Goal: Transaction & Acquisition: Purchase product/service

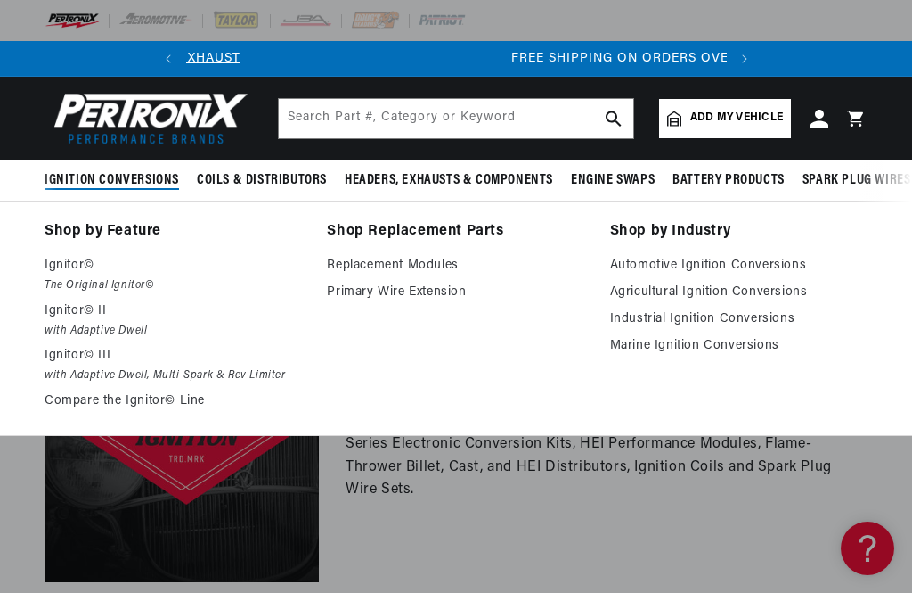
click at [82, 265] on p "Ignitor©" at bounding box center [173, 265] width 257 height 21
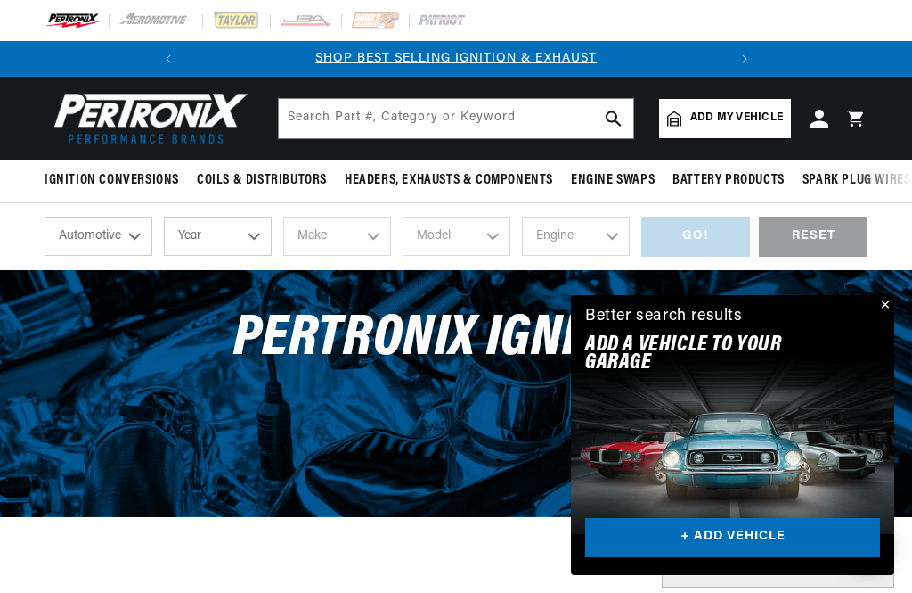
scroll to position [0, 540]
click at [252, 238] on select "Year 2024 2023 2022 2021 2020 2019 2018 2017 2016 2015 2014 2013 2012 2011 2010…" at bounding box center [218, 236] width 108 height 39
select select "1955"
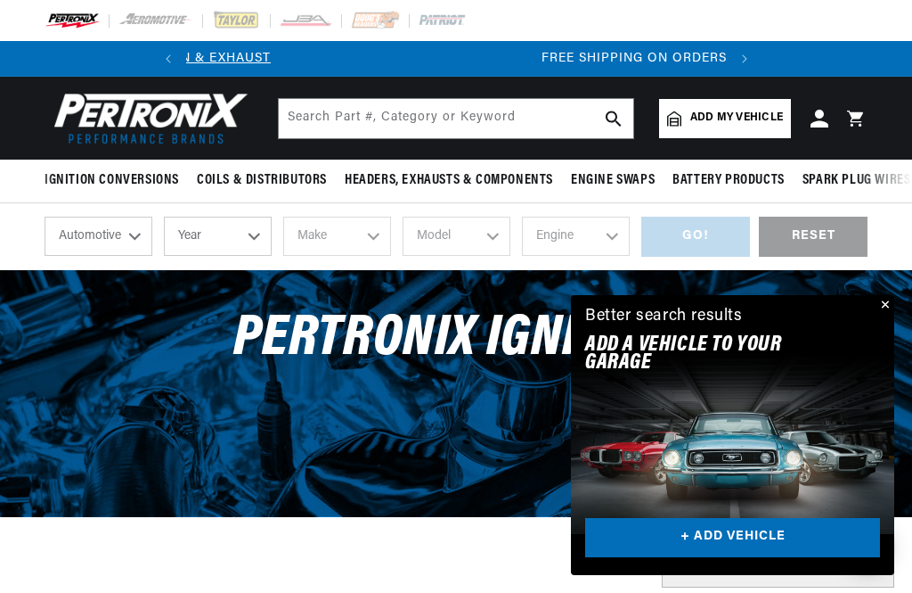
select select "1955"
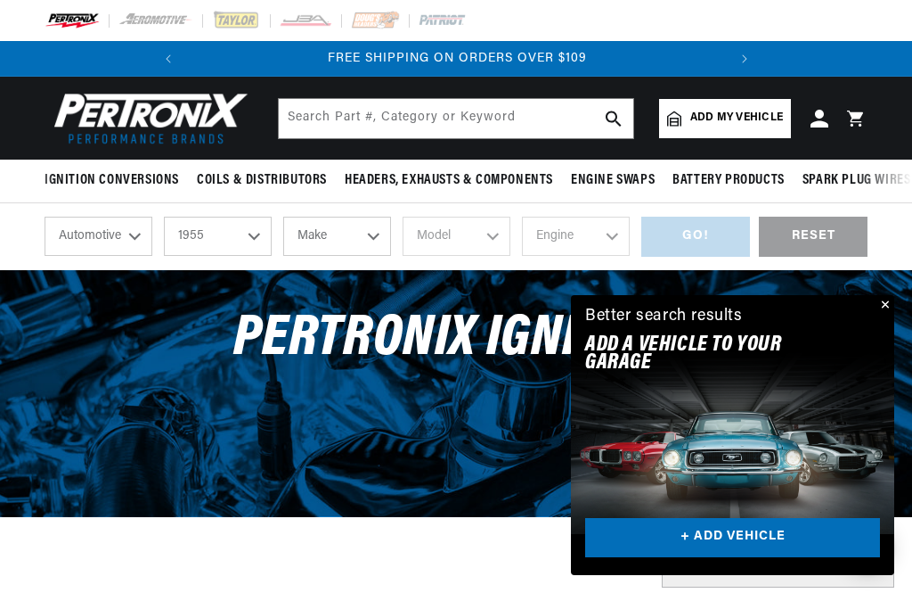
click at [365, 233] on select "Make Aston Martin Buick Cadillac Chevrolet Chrysler Dodge Ford GMC Hillman Humb…" at bounding box center [337, 236] width 108 height 39
select select "Chevrolet"
click at [489, 238] on select "Model Bel Air Corvette Nomad One-Fifty Series Sedan Delivery Suburban Truck Two…" at bounding box center [457, 236] width 108 height 39
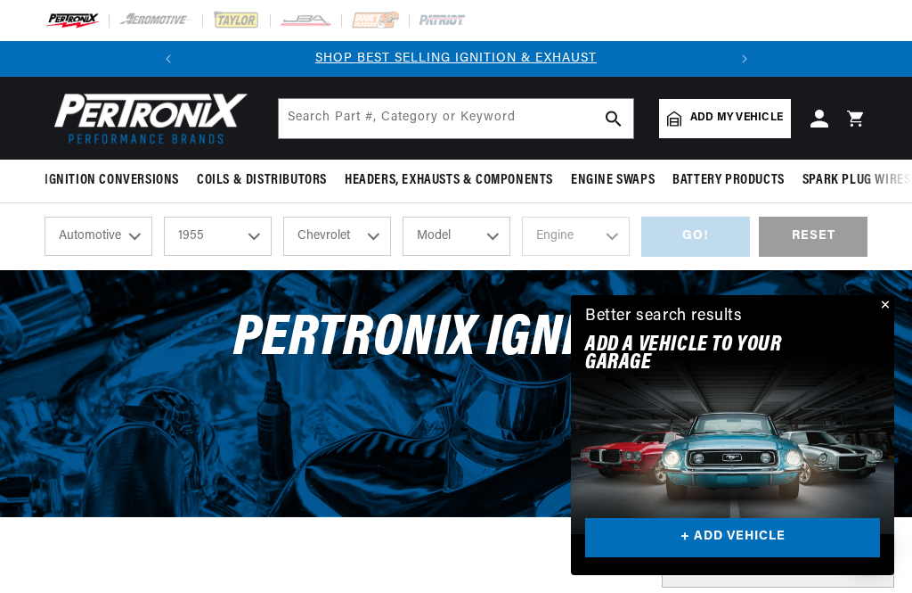
select select "Corvette"
click at [609, 231] on select "Engine 235cid / 3.8L 261cid / 4.3L 265cid / 4.3L" at bounding box center [576, 236] width 108 height 39
select select "265cid-4.3L"
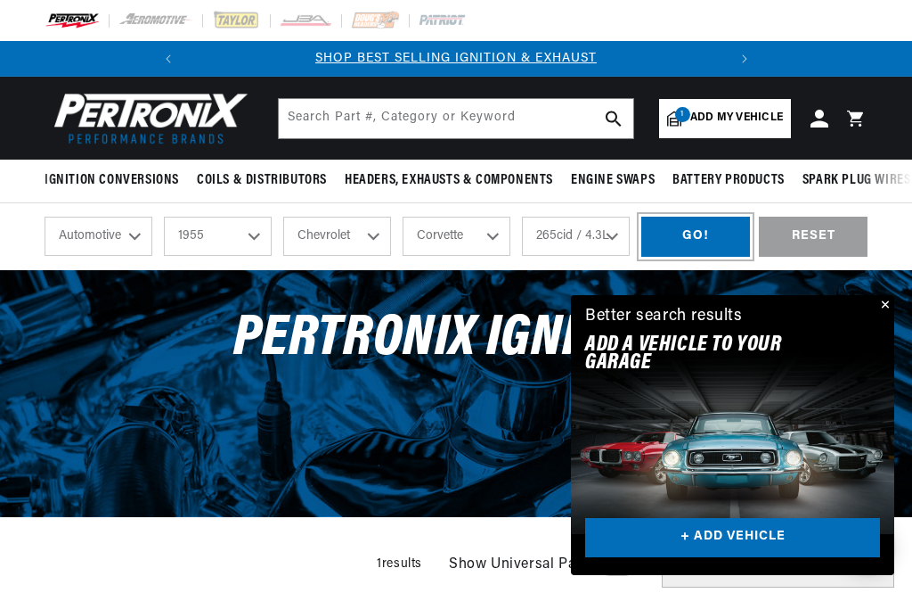
click at [703, 239] on div "GO!" at bounding box center [696, 237] width 109 height 40
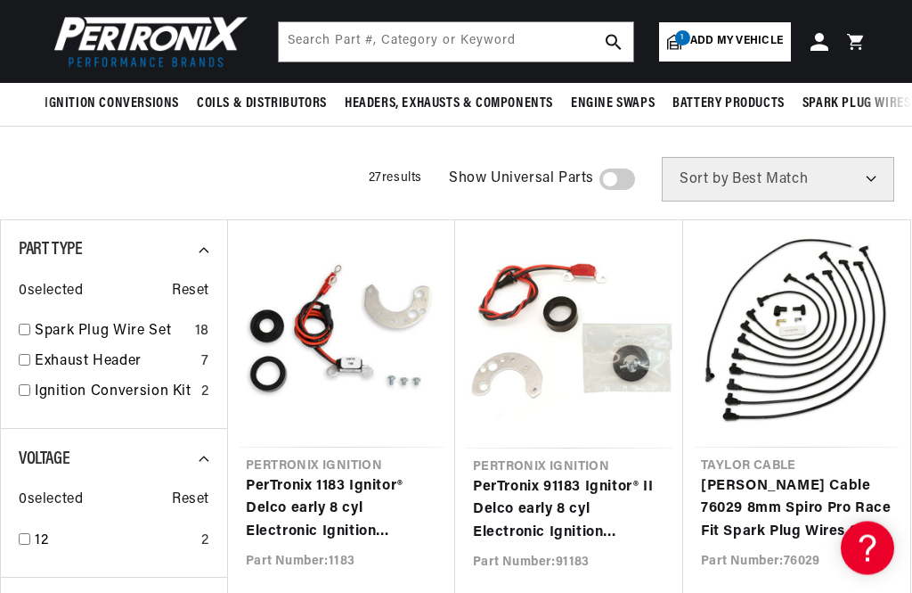
scroll to position [116, 0]
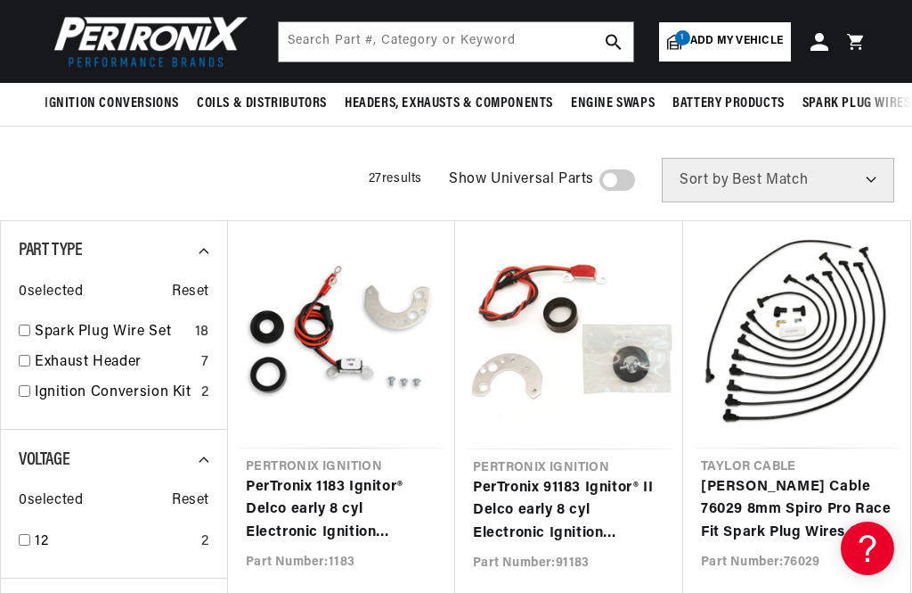
click at [337, 482] on link "PerTronix 1183 Ignitor® Delco early 8 cyl Electronic Ignition Conversion Kit" at bounding box center [342, 510] width 192 height 69
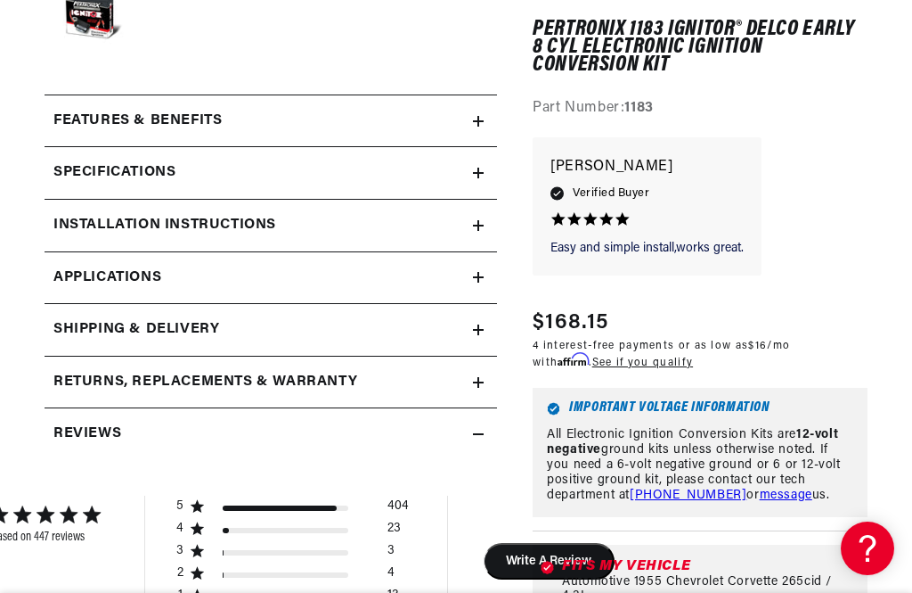
click at [471, 272] on link "Applications" at bounding box center [271, 278] width 453 height 53
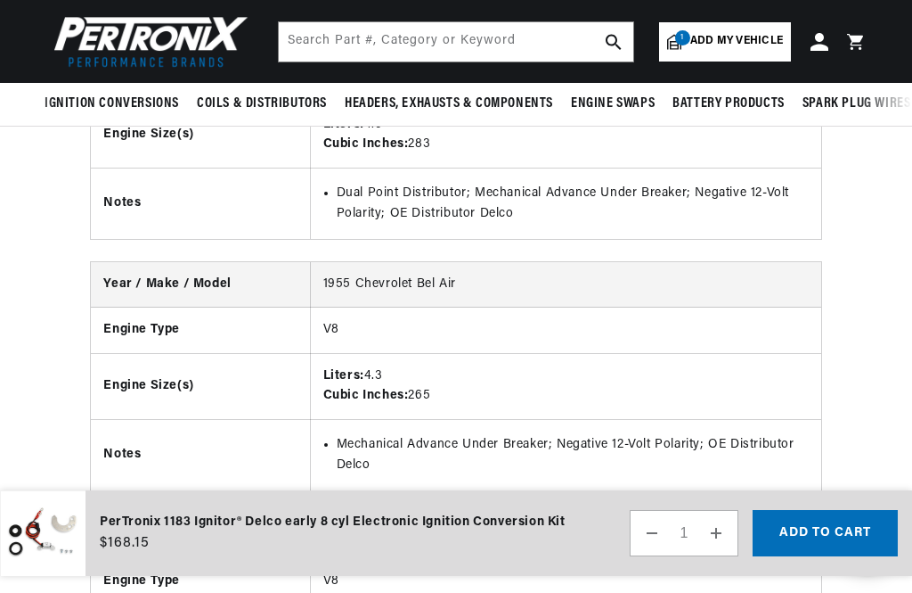
scroll to position [0, 40]
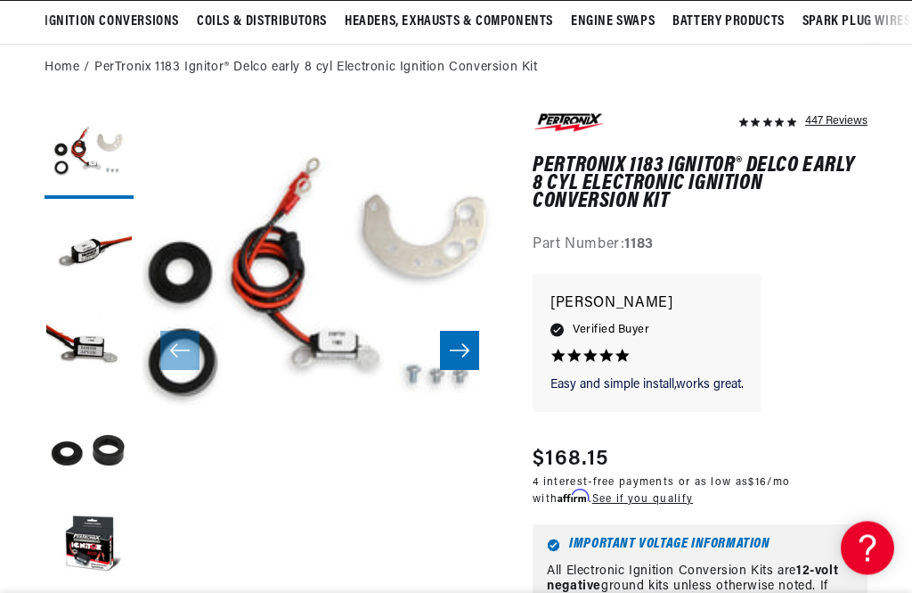
click at [462, 355] on icon "Slide right" at bounding box center [459, 351] width 21 height 18
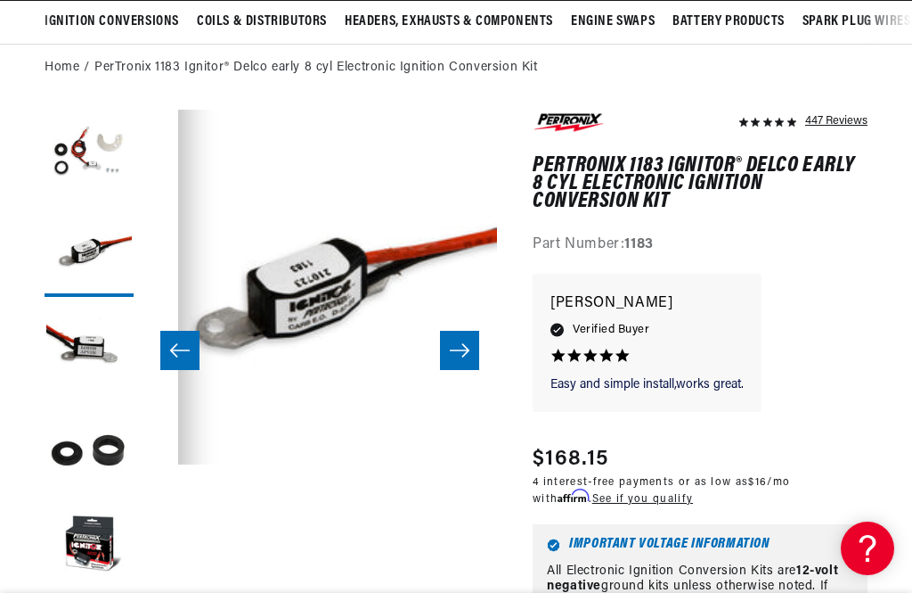
click at [461, 347] on icon "Slide right" at bounding box center [459, 350] width 21 height 18
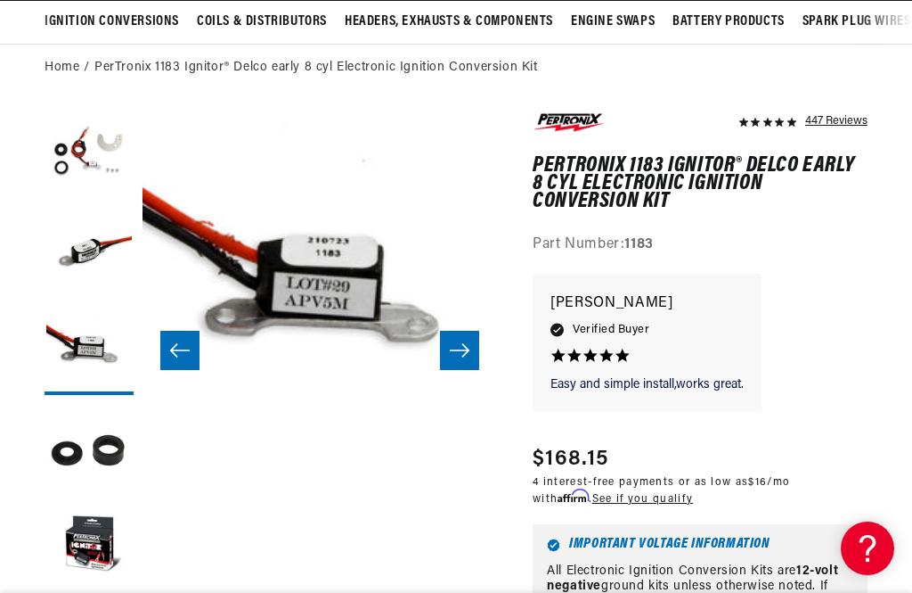
click at [457, 342] on icon "Slide right" at bounding box center [459, 350] width 21 height 18
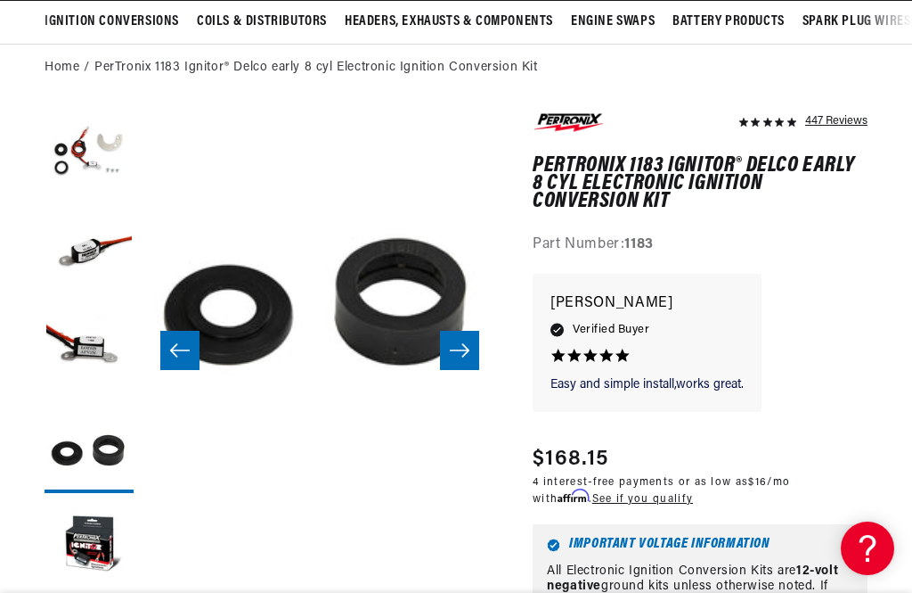
click at [466, 346] on icon "Slide right" at bounding box center [459, 350] width 21 height 18
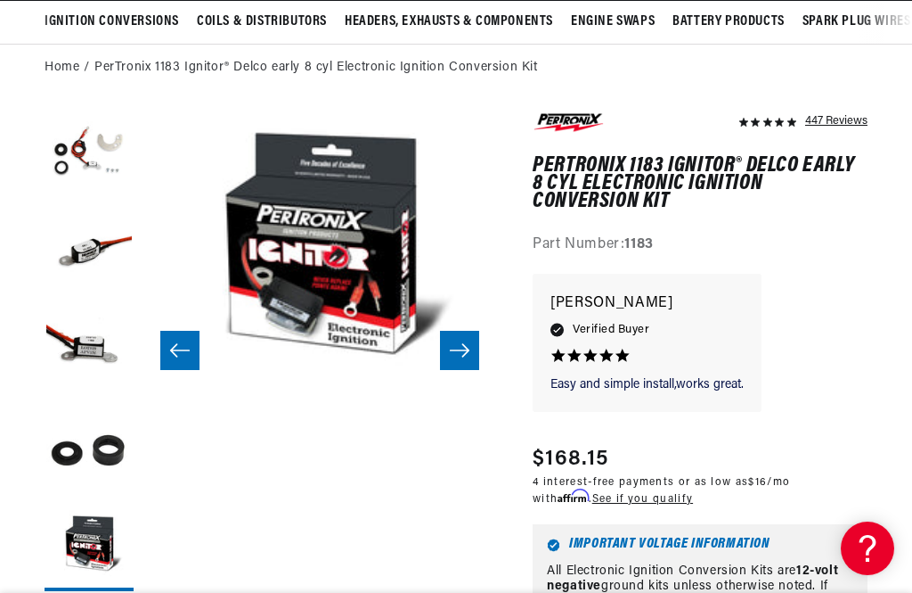
click at [461, 346] on icon "Slide right" at bounding box center [459, 350] width 21 height 18
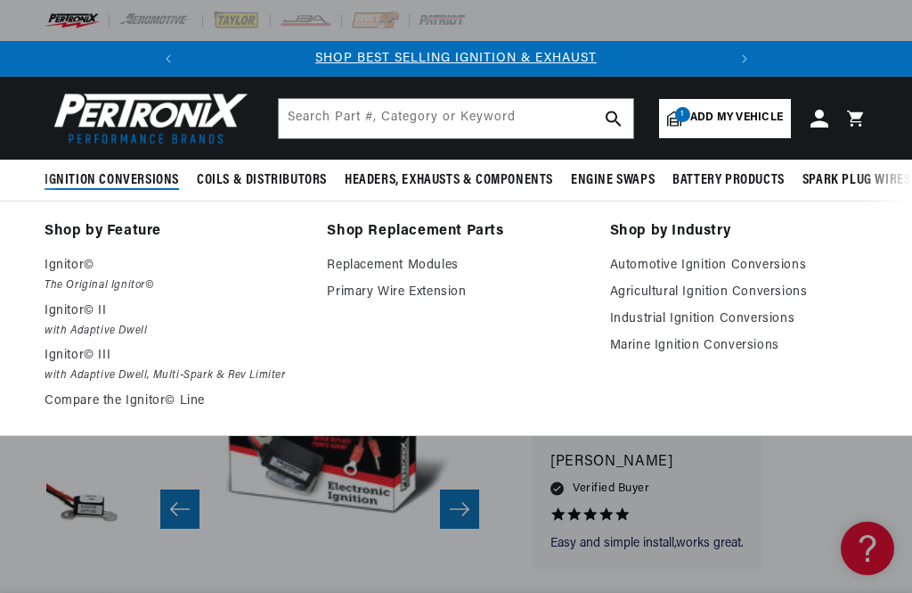
click at [99, 273] on p "Ignitor©" at bounding box center [173, 265] width 257 height 21
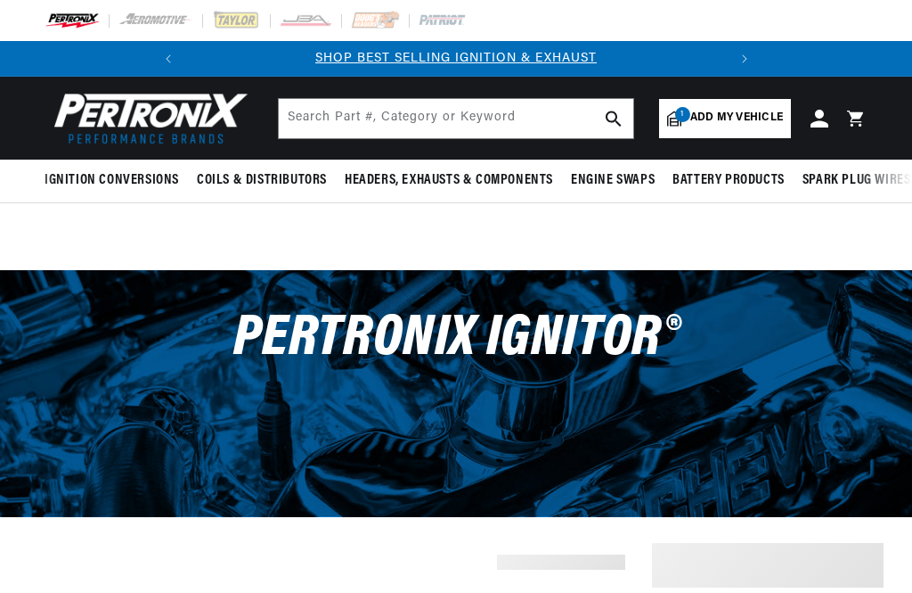
select select "1955"
select select "Chevrolet"
select select "Corvette"
select select "265cid-4.3L"
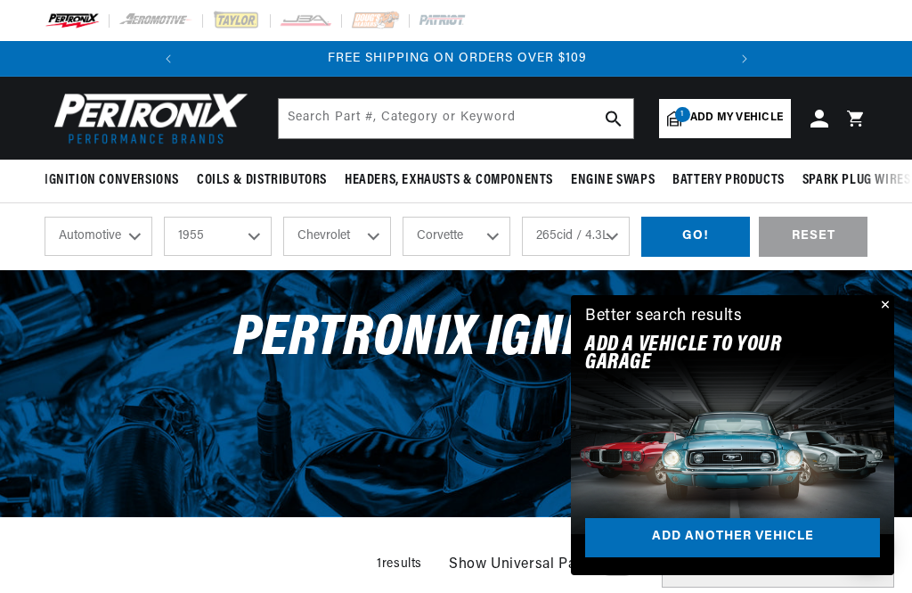
click at [241, 239] on select "2024 2023 2022 2021 2020 2019 2018 2017 2016 2015 2014 2013 2012 2011 2010 2009…" at bounding box center [218, 236] width 108 height 39
select select "1967"
select select "Engine"
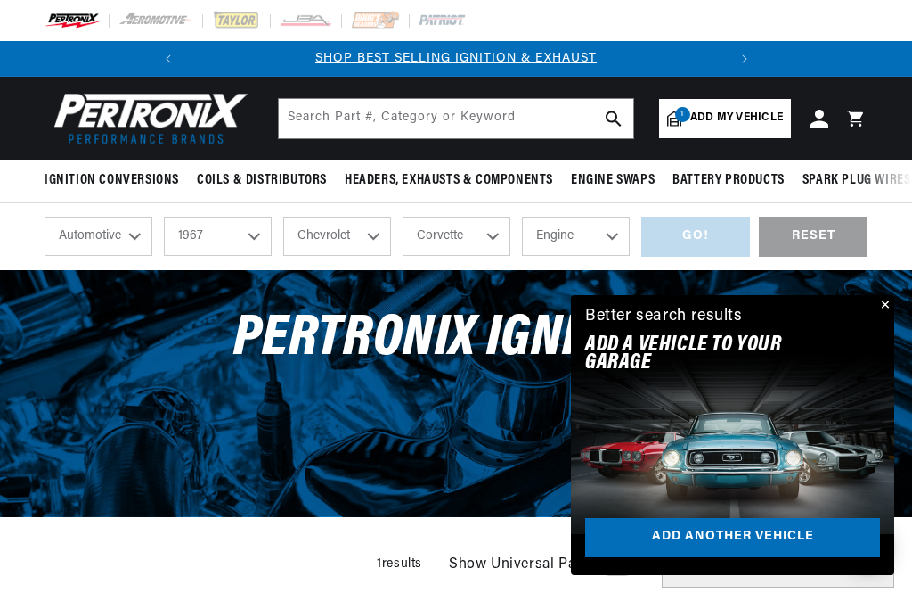
click at [374, 232] on select "Alfa Romeo American Motors Aston Martin Austin Austin Healey Avanti Bentley Bui…" at bounding box center [337, 236] width 108 height 39
select select "Dodge"
click at [499, 233] on select "Model A100 Truck A108 Van Charger Coronet D100 Series D200 Series D300 Series D…" at bounding box center [457, 236] width 108 height 39
select select "Wm300-Pickup"
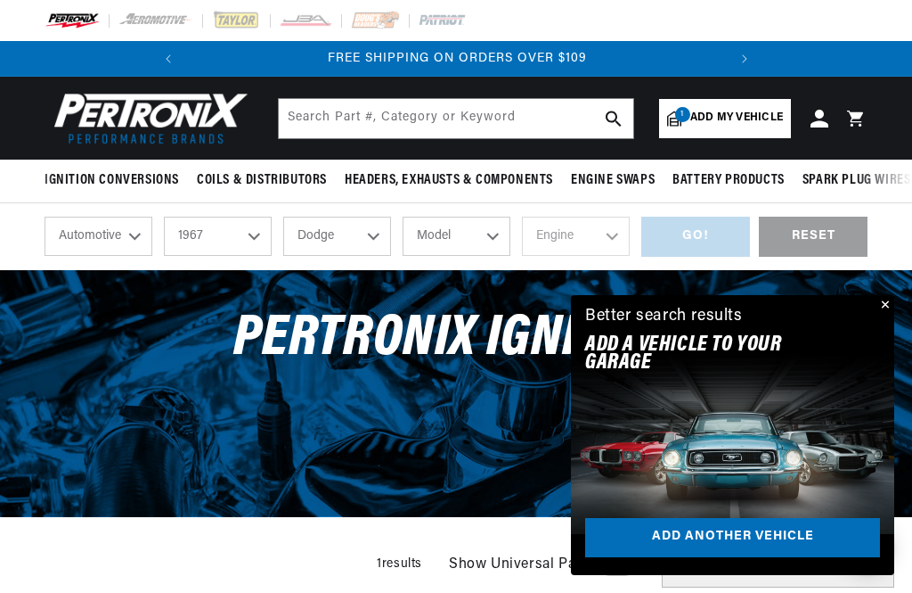
select select "Wm300-Pickup"
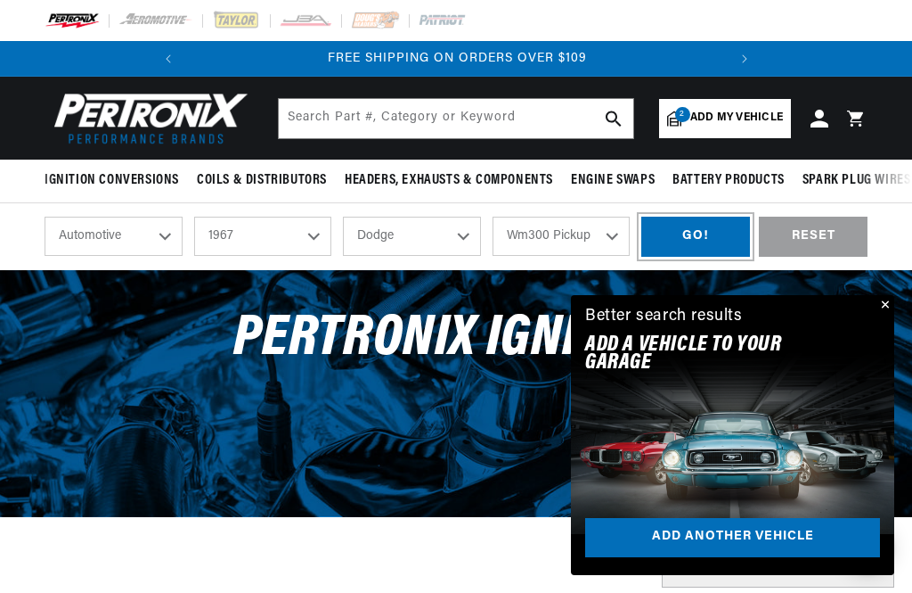
click at [694, 233] on div "GO!" at bounding box center [696, 237] width 109 height 40
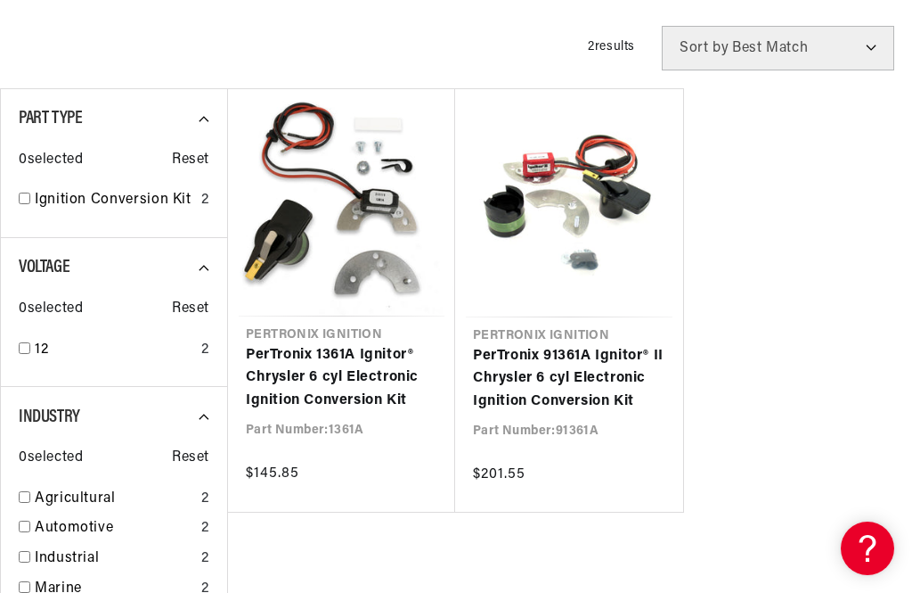
click at [577, 378] on link "PerTronix 91361A Ignitor® II Chrysler 6 cyl Electronic Ignition Conversion Kit" at bounding box center [569, 379] width 192 height 69
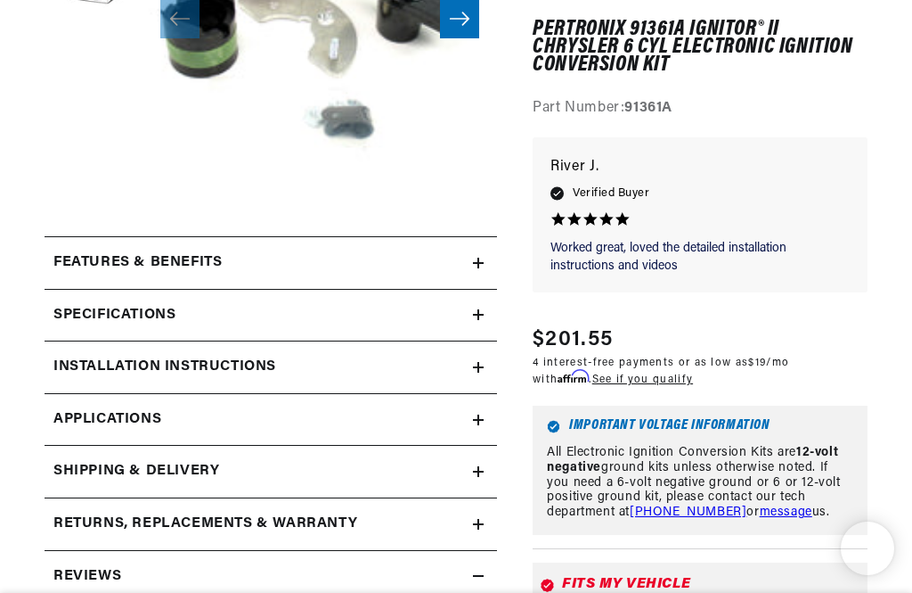
scroll to position [431, 0]
click at [467, 422] on link "Applications" at bounding box center [271, 420] width 453 height 53
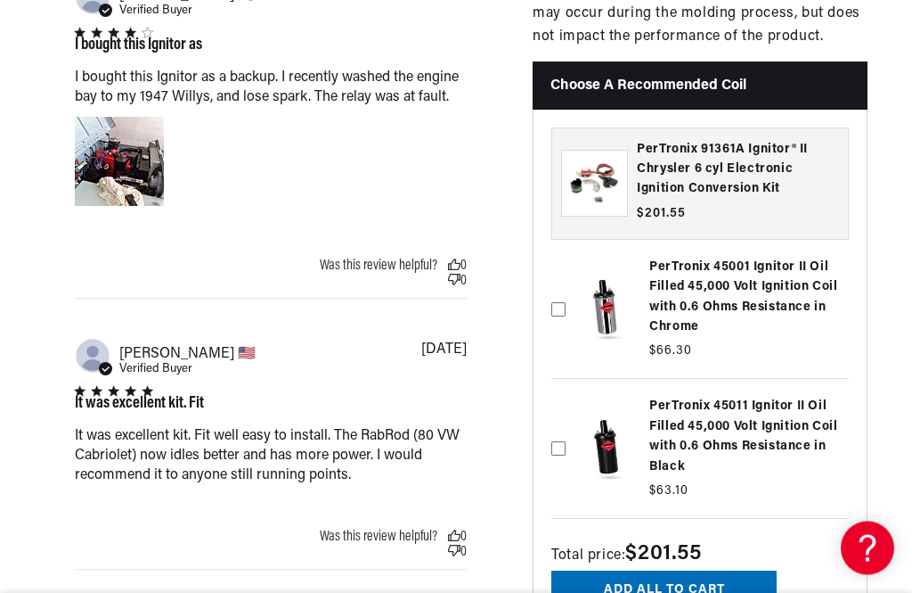
scroll to position [2832, 0]
